Goal: Information Seeking & Learning: Check status

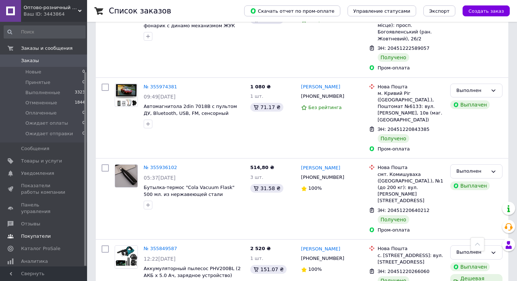
scroll to position [63, 0]
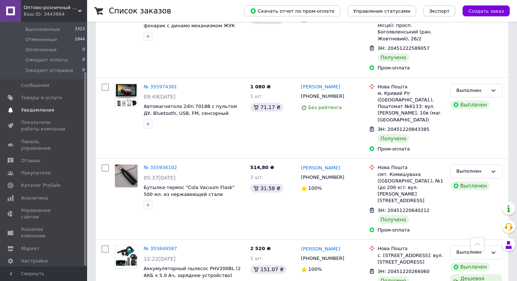
click at [31, 107] on span "Уведомления" at bounding box center [37, 110] width 33 height 7
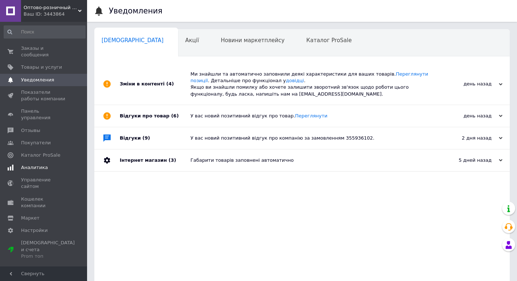
click at [29, 164] on span "Аналитика" at bounding box center [34, 167] width 27 height 7
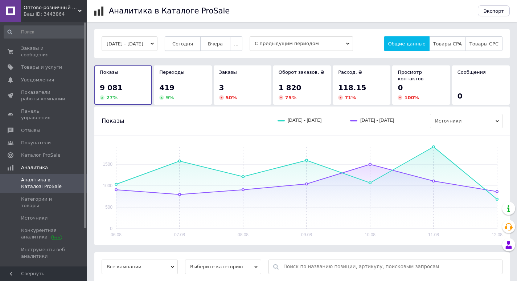
click at [191, 44] on span "Сегодня" at bounding box center [182, 43] width 21 height 5
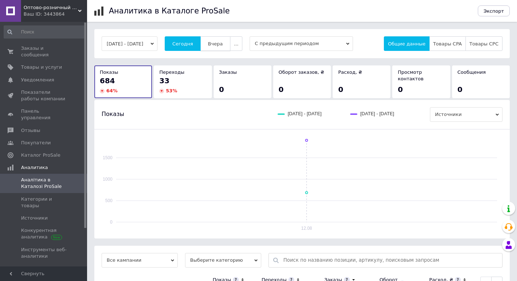
click at [221, 37] on button "Вчера" at bounding box center [215, 43] width 30 height 15
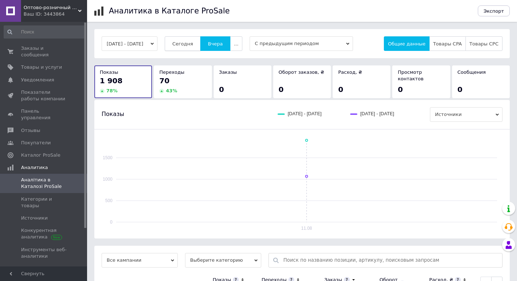
click at [197, 39] on button "Сегодня" at bounding box center [183, 43] width 36 height 15
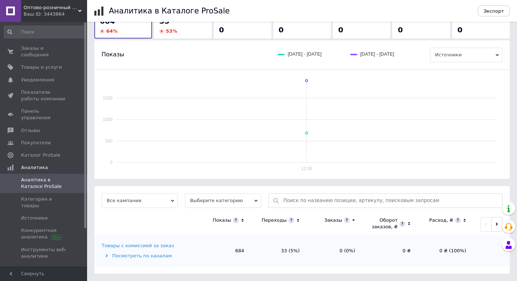
click at [125, 243] on div "Товары с комиссией за заказ" at bounding box center [138, 245] width 72 height 7
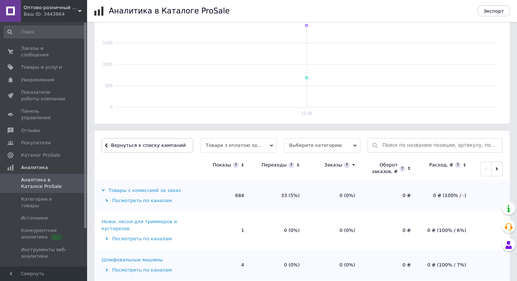
scroll to position [132, 0]
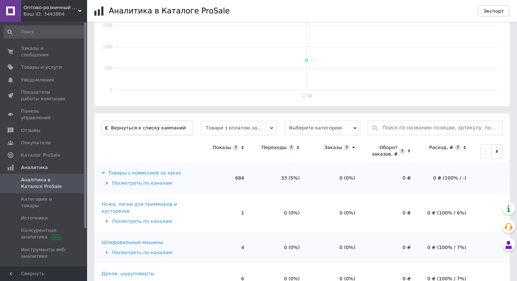
click at [297, 148] on icon at bounding box center [298, 148] width 5 height 6
click at [297, 148] on icon at bounding box center [298, 147] width 3 height 1
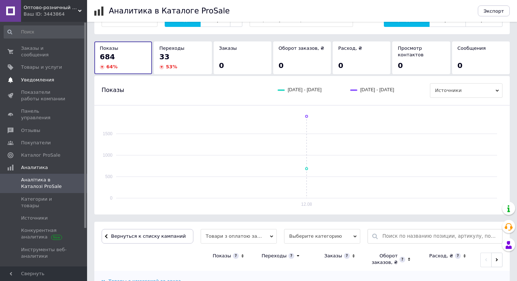
scroll to position [0, 0]
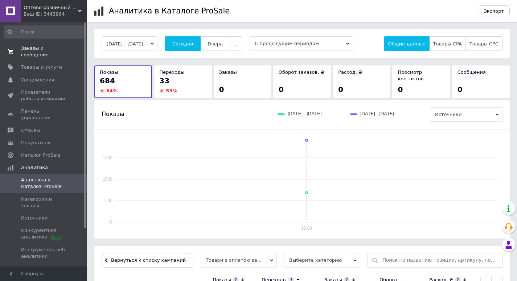
click at [45, 49] on span "Заказы и сообщения" at bounding box center [44, 51] width 46 height 13
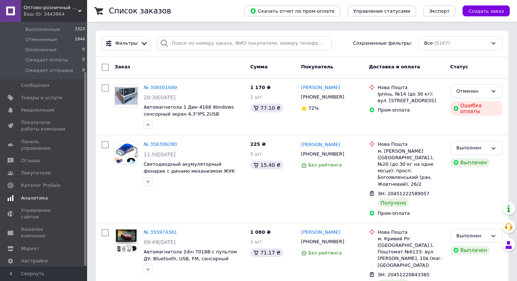
click at [24, 195] on span "Аналитика" at bounding box center [34, 198] width 27 height 7
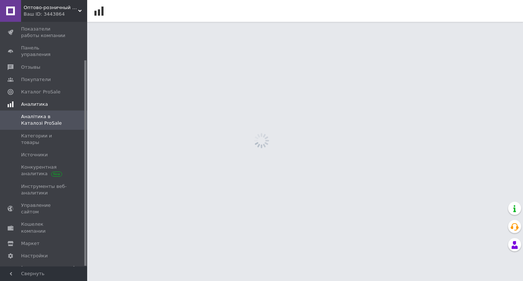
click at [24, 190] on span "Инструменты веб-аналитики" at bounding box center [44, 189] width 46 height 13
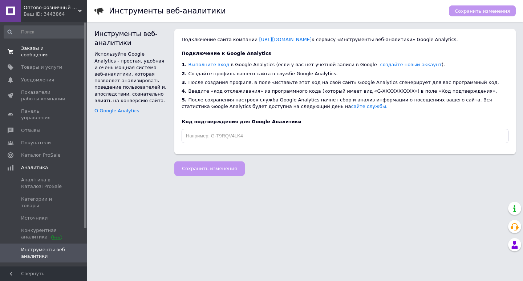
click at [38, 45] on link "Заказы и сообщения 0 0" at bounding box center [44, 51] width 89 height 19
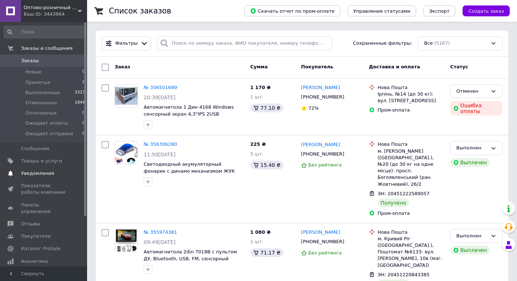
click at [32, 172] on span "Уведомления" at bounding box center [37, 173] width 33 height 7
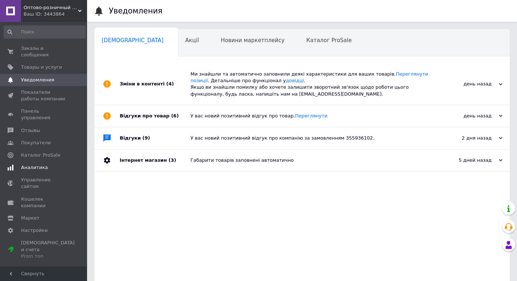
click at [20, 164] on span at bounding box center [10, 167] width 21 height 7
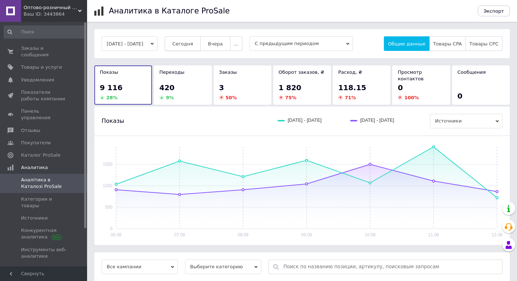
click at [193, 41] on span "Сегодня" at bounding box center [182, 43] width 21 height 5
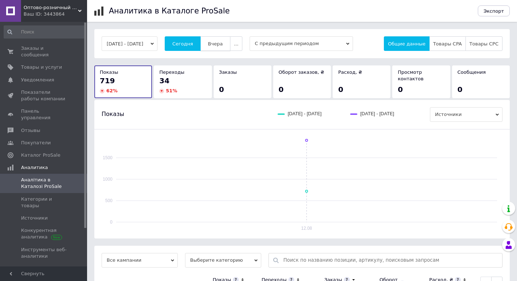
click at [221, 41] on span "Вчера" at bounding box center [215, 43] width 15 height 5
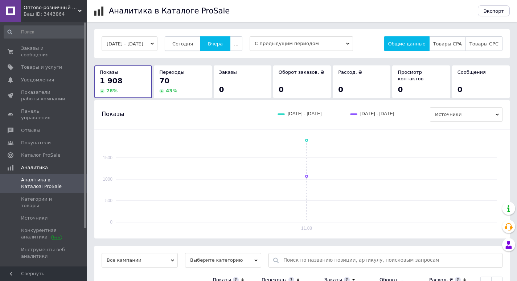
click at [190, 46] on span "Сегодня" at bounding box center [182, 43] width 21 height 5
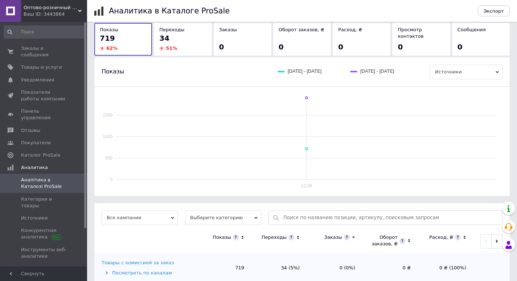
scroll to position [60, 0]
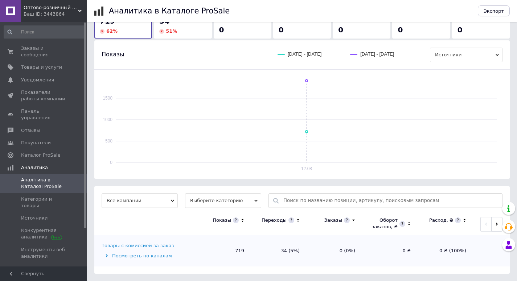
click at [132, 247] on div "Товары с комиссией за заказ" at bounding box center [138, 245] width 72 height 7
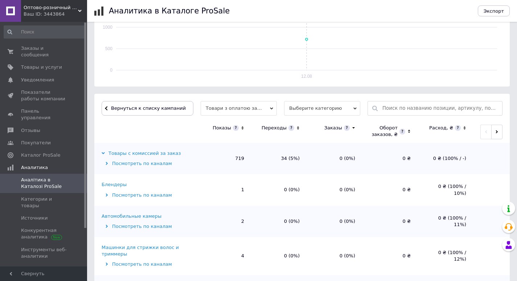
scroll to position [205, 0]
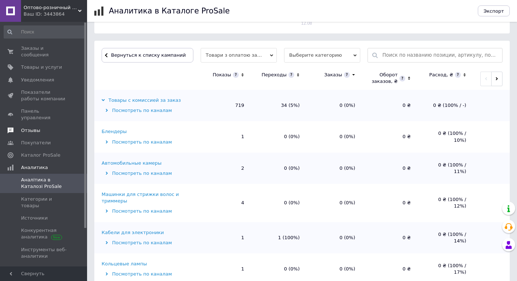
click at [29, 127] on span "Отзывы" at bounding box center [30, 130] width 19 height 7
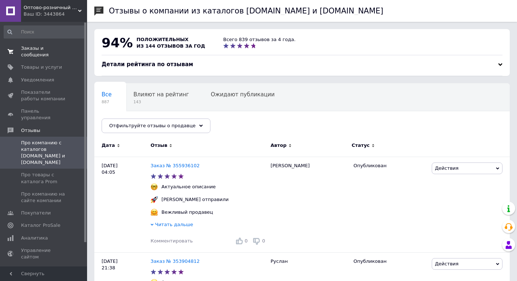
click at [41, 52] on link "Заказы и сообщения 0 0" at bounding box center [44, 51] width 89 height 19
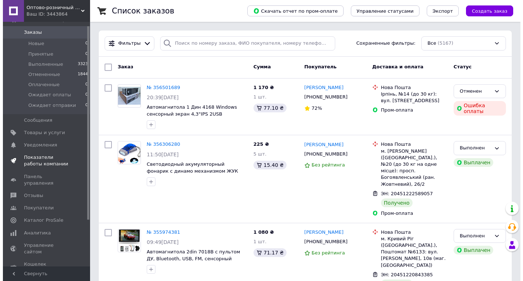
scroll to position [63, 0]
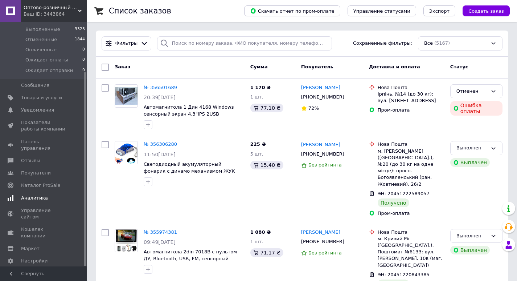
click at [23, 195] on span "Аналитика" at bounding box center [34, 198] width 27 height 7
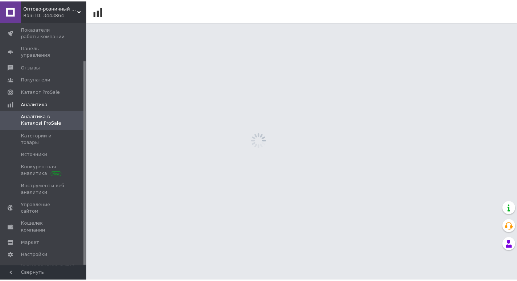
scroll to position [45, 0]
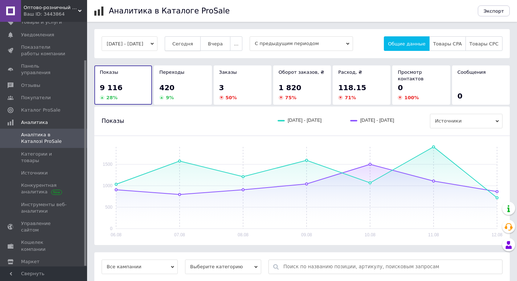
click at [190, 41] on span "Сегодня" at bounding box center [182, 43] width 21 height 5
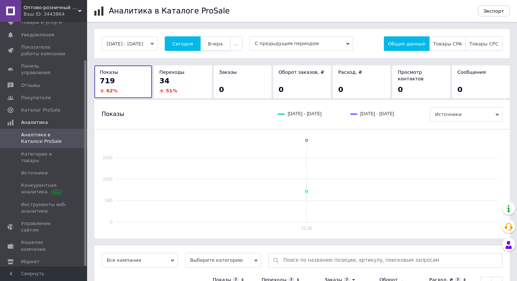
click at [220, 45] on span "Вчера" at bounding box center [215, 43] width 15 height 5
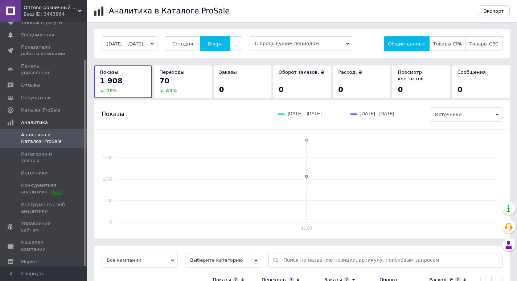
click at [192, 44] on span "Сегодня" at bounding box center [182, 43] width 21 height 5
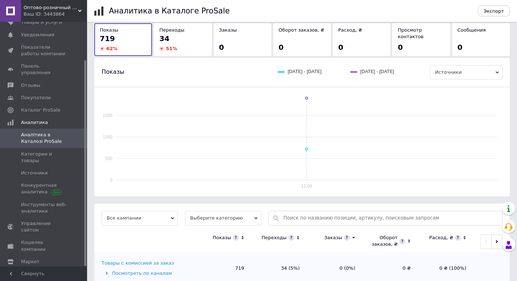
scroll to position [60, 0]
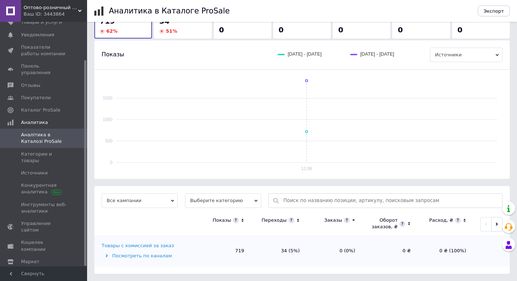
click at [113, 245] on div "Товары с комиссией за заказ" at bounding box center [138, 245] width 72 height 7
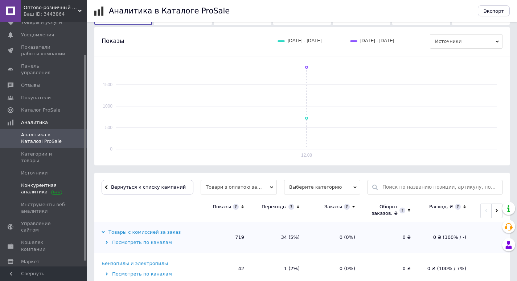
scroll to position [0, 0]
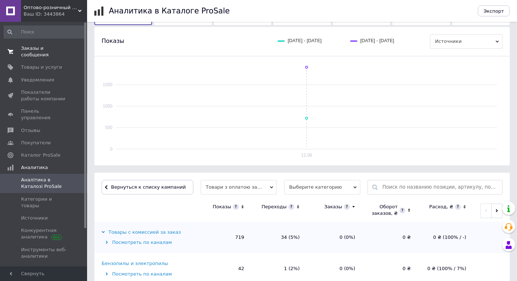
click at [34, 50] on span "Заказы и сообщения" at bounding box center [44, 51] width 46 height 13
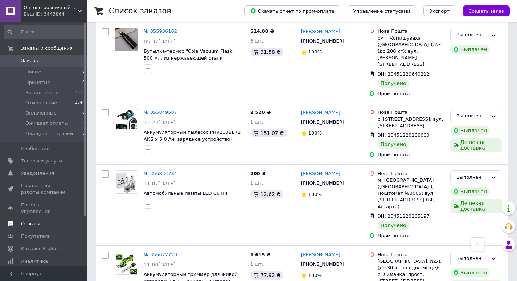
scroll to position [290, 0]
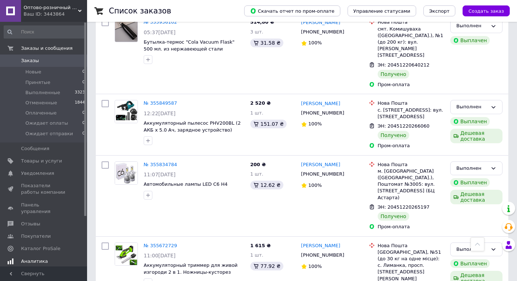
click at [40, 258] on span "Аналитика" at bounding box center [34, 261] width 27 height 7
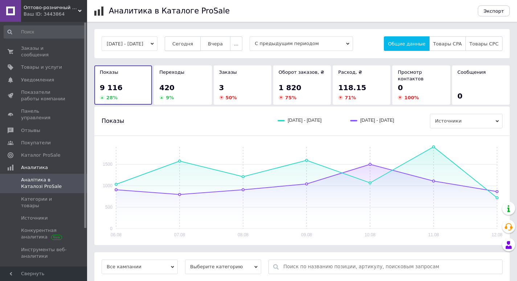
click at [193, 41] on span "Сегодня" at bounding box center [182, 43] width 21 height 5
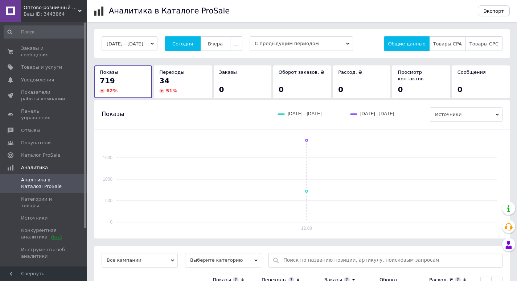
click at [223, 42] on span "Вчера" at bounding box center [215, 43] width 15 height 5
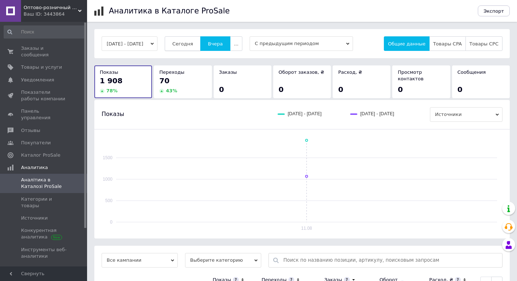
click at [193, 44] on span "Сегодня" at bounding box center [182, 43] width 21 height 5
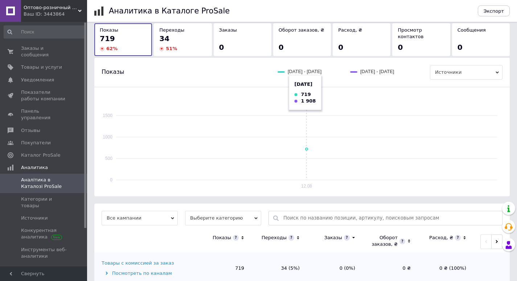
scroll to position [60, 0]
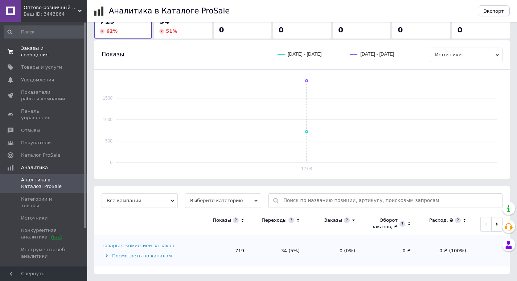
click at [30, 52] on link "Заказы и сообщения 0 0" at bounding box center [44, 51] width 89 height 19
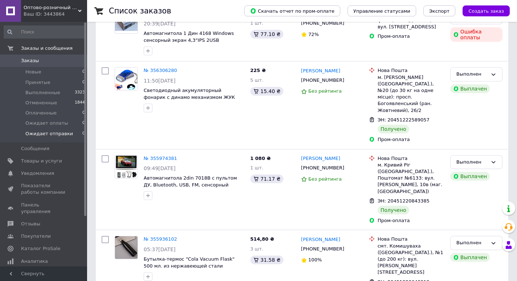
scroll to position [145, 0]
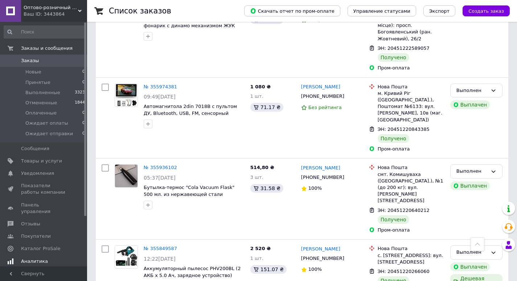
click at [26, 258] on span "Аналитика" at bounding box center [34, 261] width 27 height 7
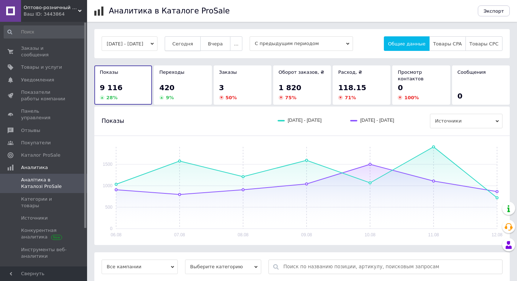
click at [188, 39] on button "Сегодня" at bounding box center [183, 43] width 36 height 15
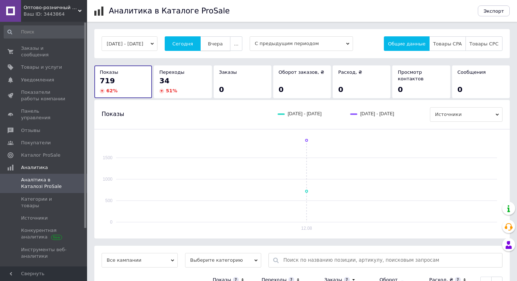
click at [216, 42] on button "Вчера" at bounding box center [215, 43] width 30 height 15
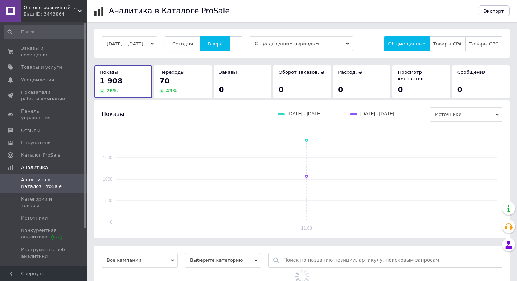
click at [190, 44] on span "Сегодня" at bounding box center [182, 43] width 21 height 5
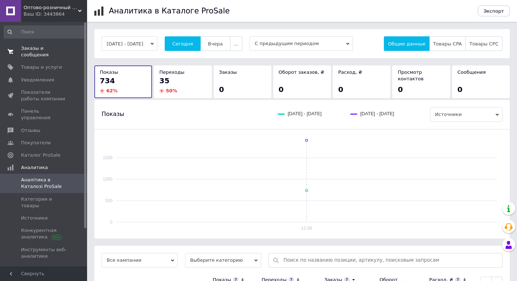
click at [32, 50] on span "Заказы и сообщения" at bounding box center [44, 51] width 46 height 13
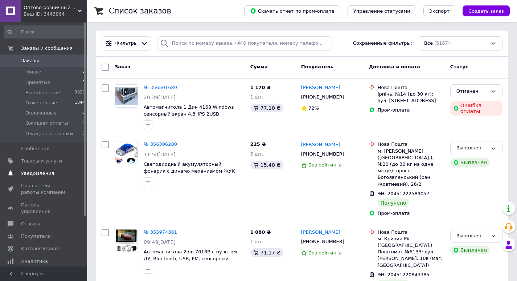
click at [46, 174] on span "Уведомления" at bounding box center [37, 173] width 33 height 7
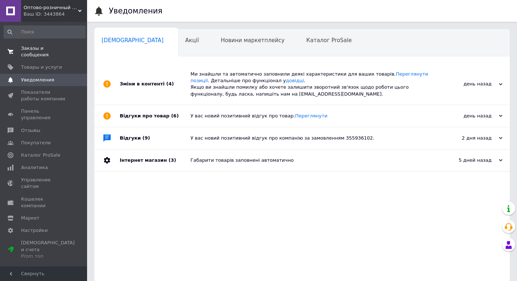
click at [42, 45] on link "Заказы и сообщения 0 0" at bounding box center [44, 51] width 89 height 19
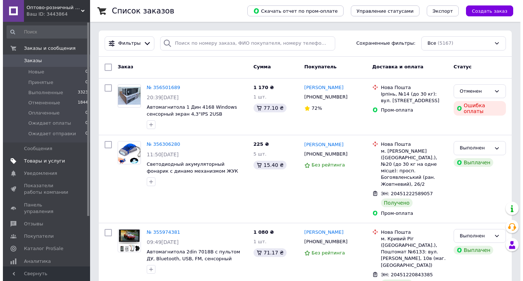
scroll to position [63, 0]
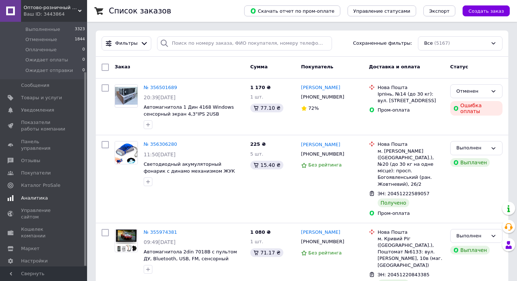
click at [37, 195] on span "Аналитика" at bounding box center [34, 198] width 27 height 7
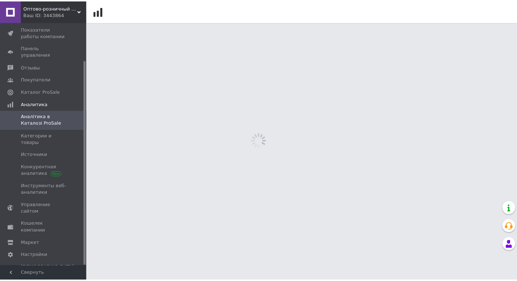
scroll to position [45, 0]
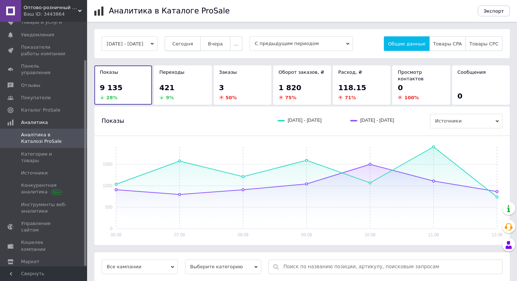
click at [193, 45] on span "Сегодня" at bounding box center [182, 43] width 21 height 5
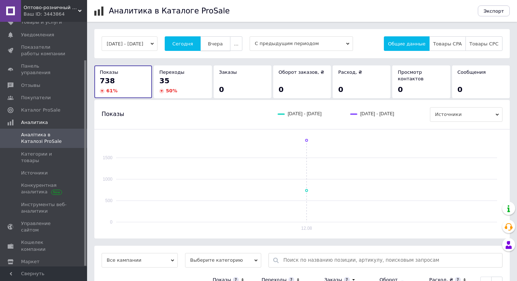
click at [223, 43] on span "Вчера" at bounding box center [215, 43] width 15 height 5
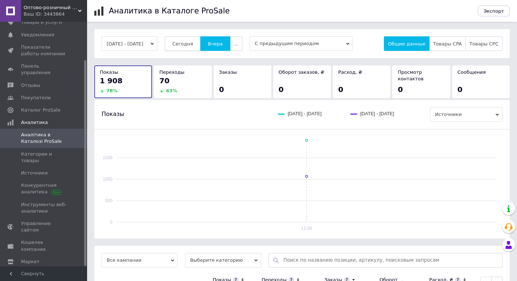
click at [191, 44] on span "Сегодня" at bounding box center [182, 43] width 21 height 5
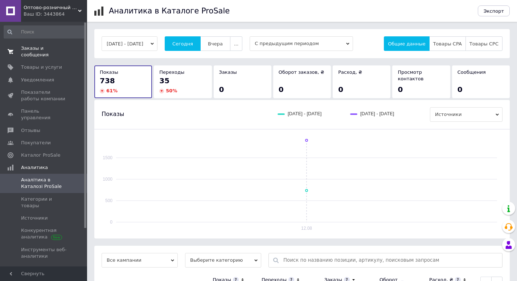
click at [36, 50] on span "Заказы и сообщения" at bounding box center [44, 51] width 46 height 13
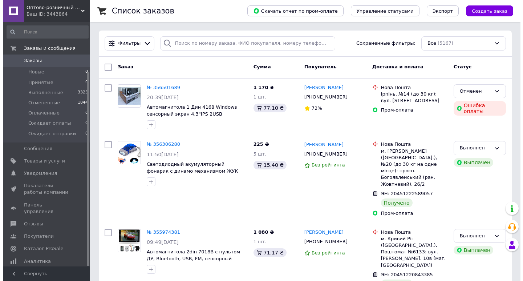
scroll to position [63, 0]
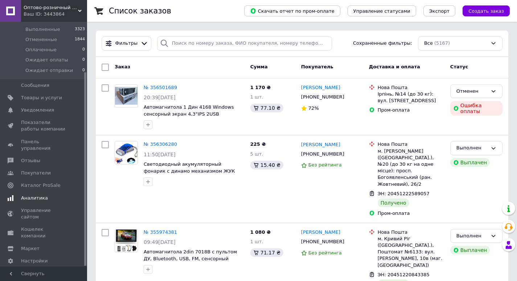
click at [28, 195] on span "Аналитика" at bounding box center [34, 198] width 27 height 7
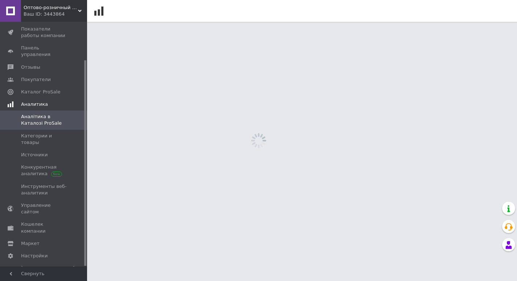
scroll to position [45, 0]
